Goal: Task Accomplishment & Management: Manage account settings

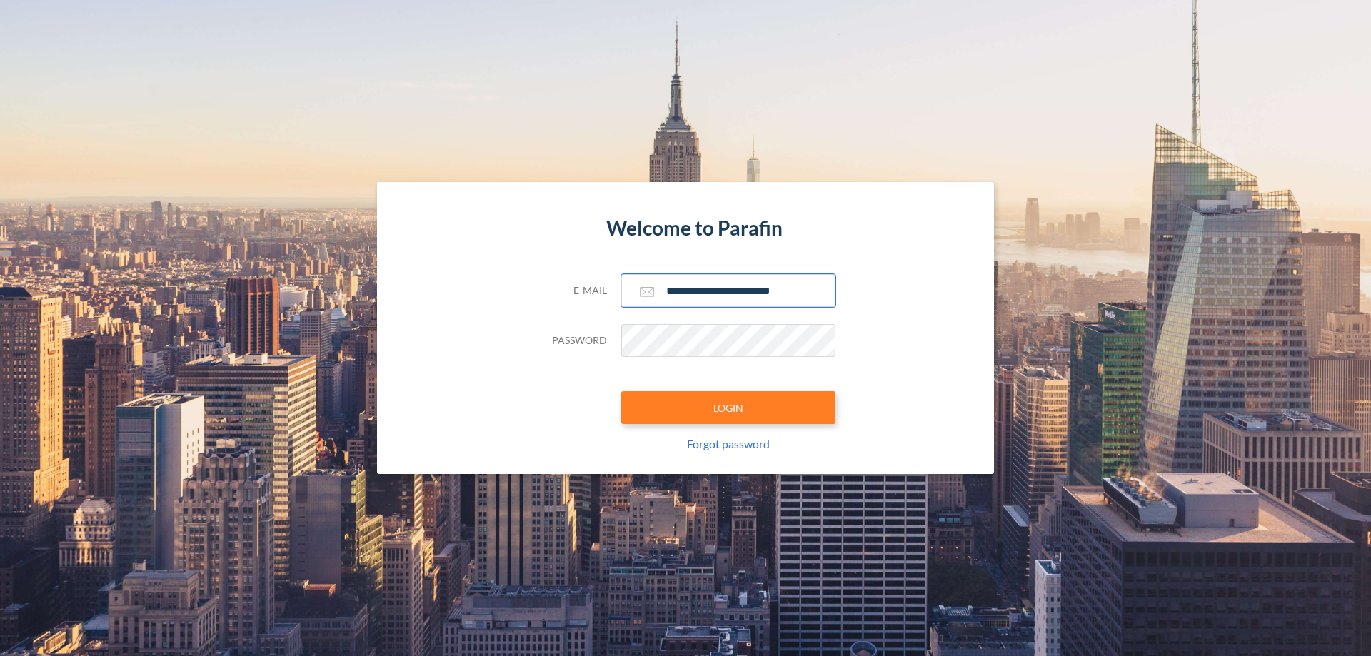
type input "**********"
click at [728, 408] on button "LOGIN" at bounding box center [728, 407] width 214 height 33
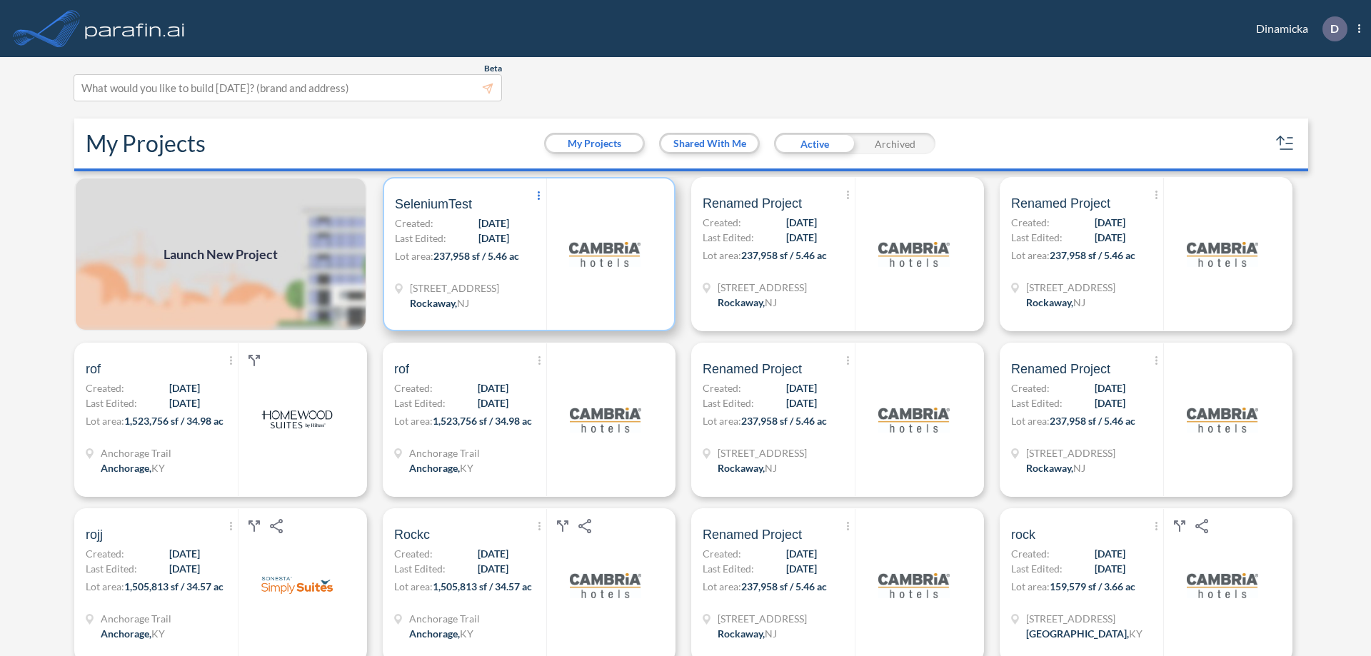
scroll to position [4, 0]
